Goal: Check status: Check status

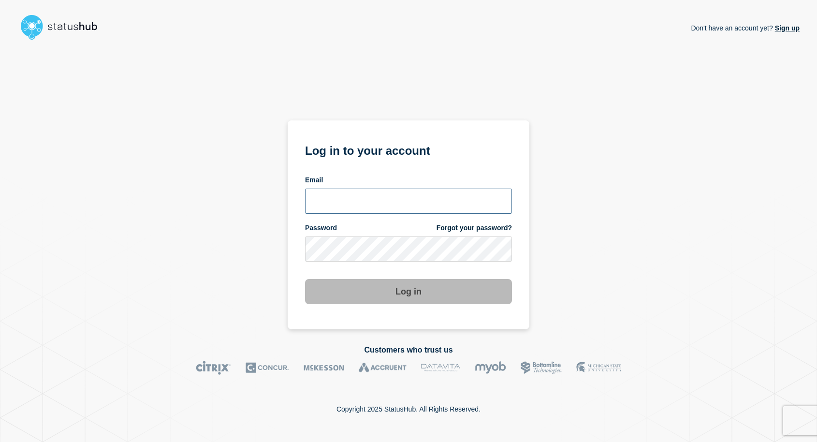
type input "[EMAIL_ADDRESS][DOMAIN_NAME]"
click at [435, 301] on button "Log in" at bounding box center [408, 291] width 207 height 25
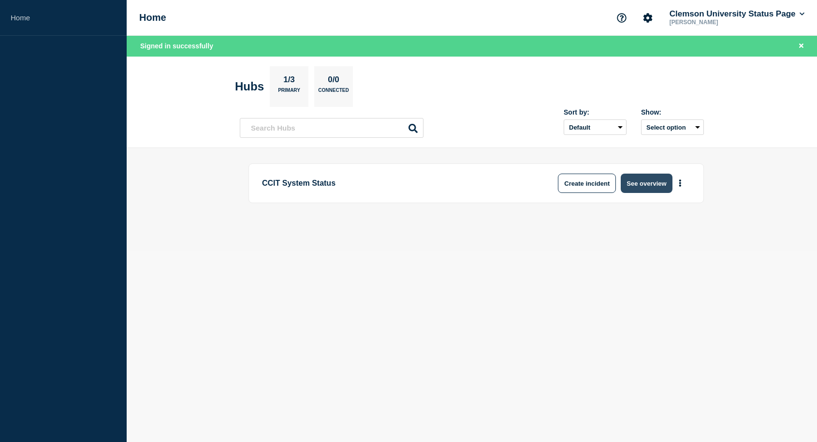
click at [636, 185] on button "See overview" at bounding box center [646, 183] width 51 height 19
